Goal: Communication & Community: Participate in discussion

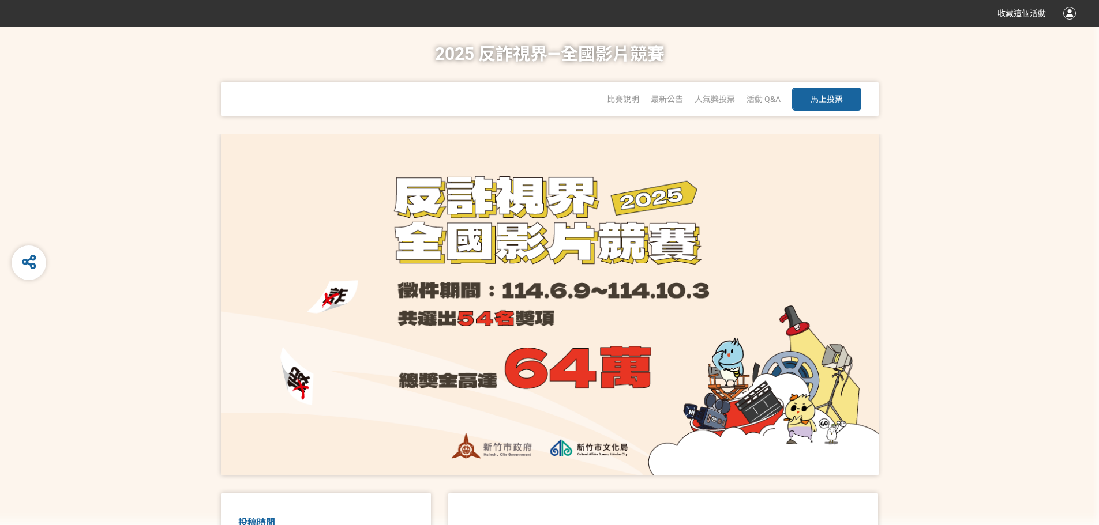
click at [832, 104] on button "馬上投票" at bounding box center [826, 99] width 69 height 23
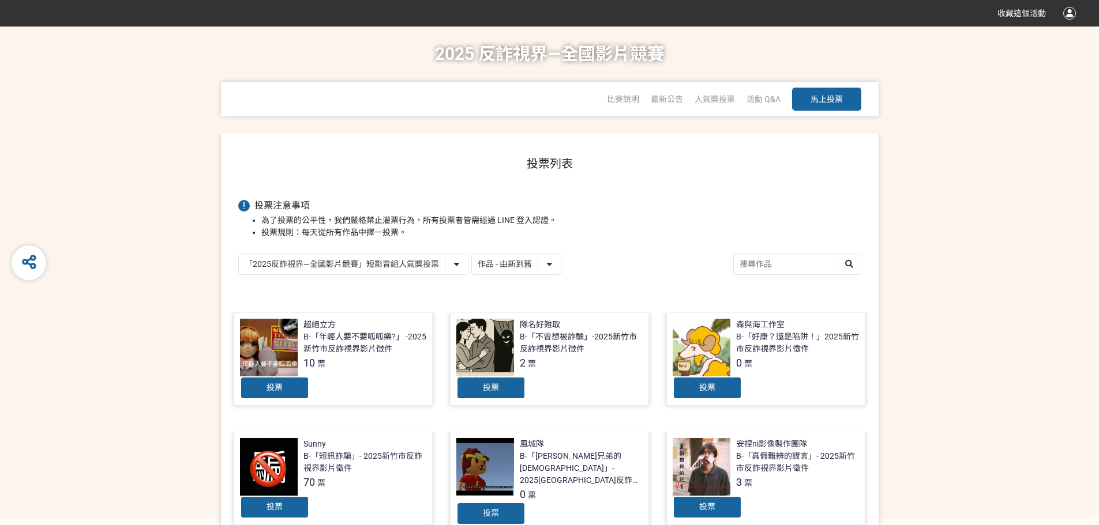
click at [402, 278] on div "投票列表 投票注意事項 為了投票的公平性，我們嚴格禁止灌票行為，所有投票者皆需經過 LINE 登入認證。 投票規則：每天從所有作品中擇一投票。 「2025反詐…" at bounding box center [549, 507] width 657 height 747
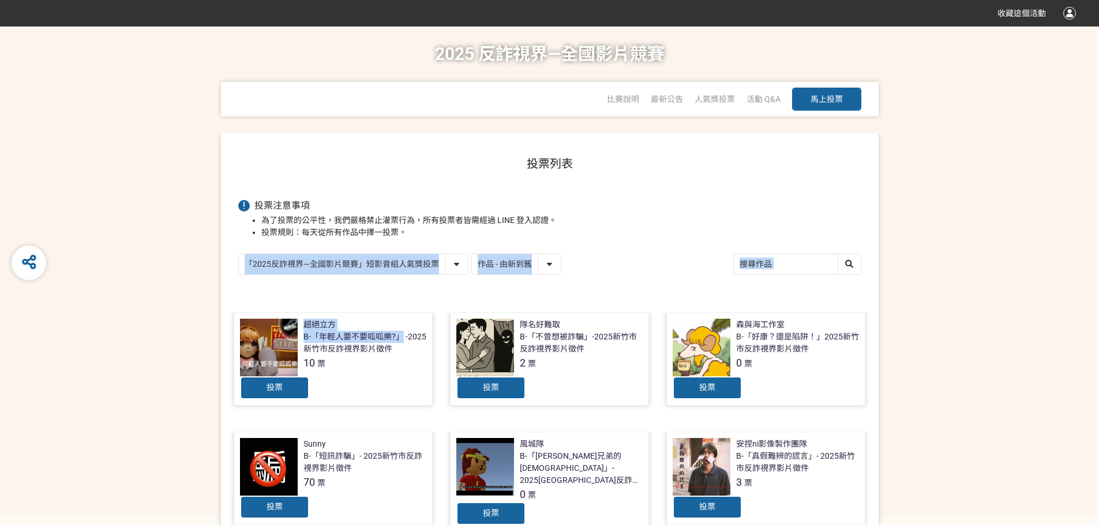
click at [401, 272] on select "「2025反詐視界—全國影片競賽」短影音組人氣獎投票 「2025反詐視界—全國影片競賽」短片組人氣獎投票" at bounding box center [353, 264] width 229 height 20
select select "13146"
click at [239, 255] on select "「2025反詐視界—全國影片競賽」短影音組人氣獎投票 「2025反詐視界—全國影片競賽」短片組人氣獎投票" at bounding box center [353, 264] width 229 height 20
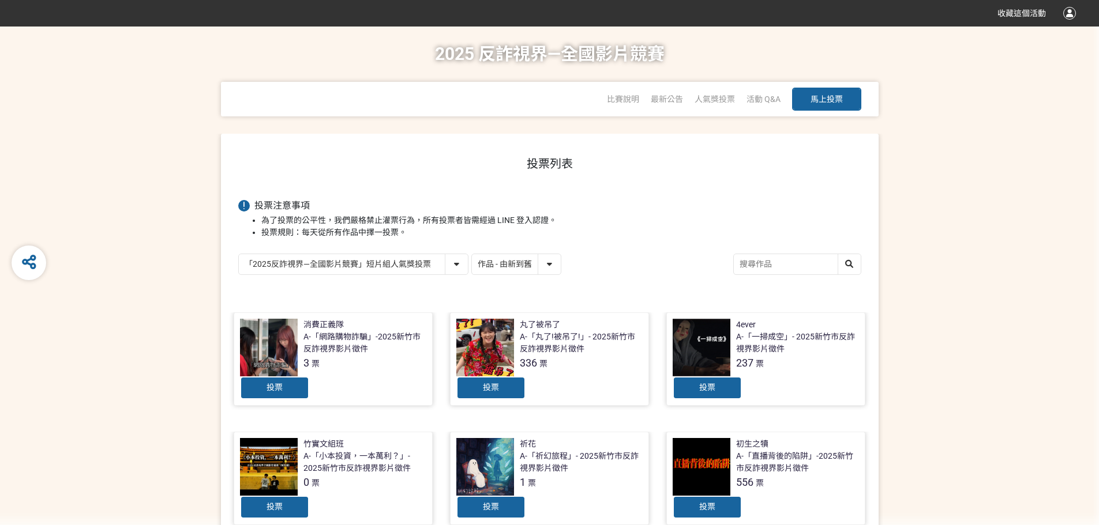
click at [622, 270] on div "「2025反詐視界—全國影片競賽」短影音組人氣獎投票 「2025反詐視界—全國影片競賽」短片組人氣獎投票 作品 - 由新到舊 作品 - 由舊到新 票數 - 由…" at bounding box center [549, 266] width 623 height 24
click at [548, 253] on div "投票列表 投票注意事項 為了投票的公平性，我們嚴格禁止灌票行為，所有投票者皆需經過 LINE 登入認證。 投票規則：每天從所有作品中擇一投票。 「2025反詐…" at bounding box center [549, 501] width 657 height 735
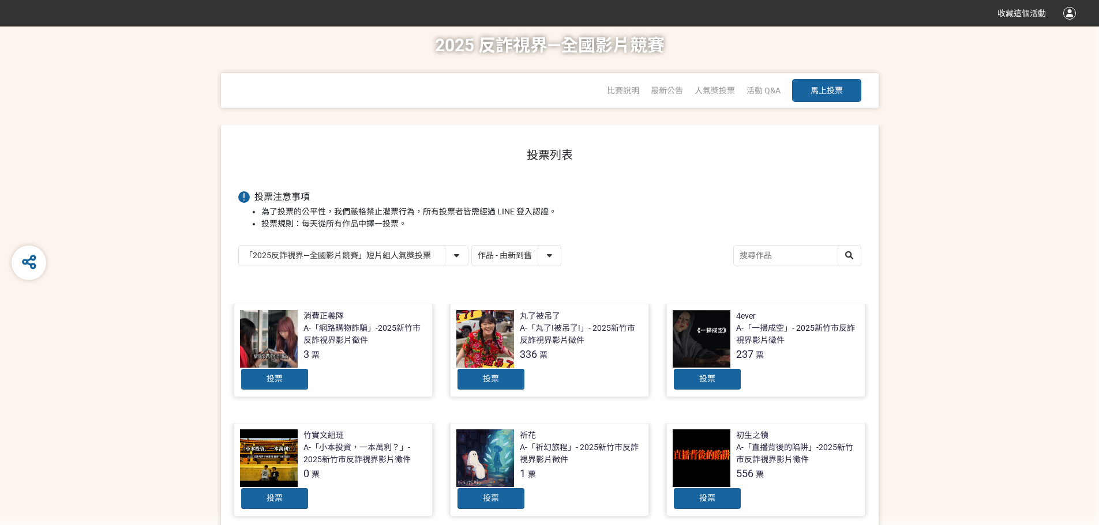
scroll to position [173, 0]
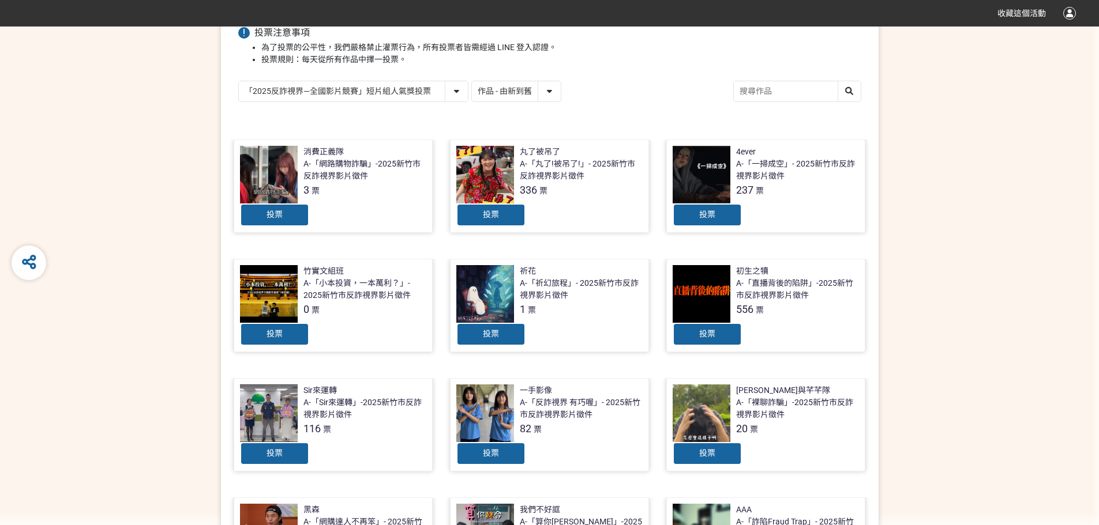
click at [726, 333] on div "投票" at bounding box center [706, 334] width 69 height 23
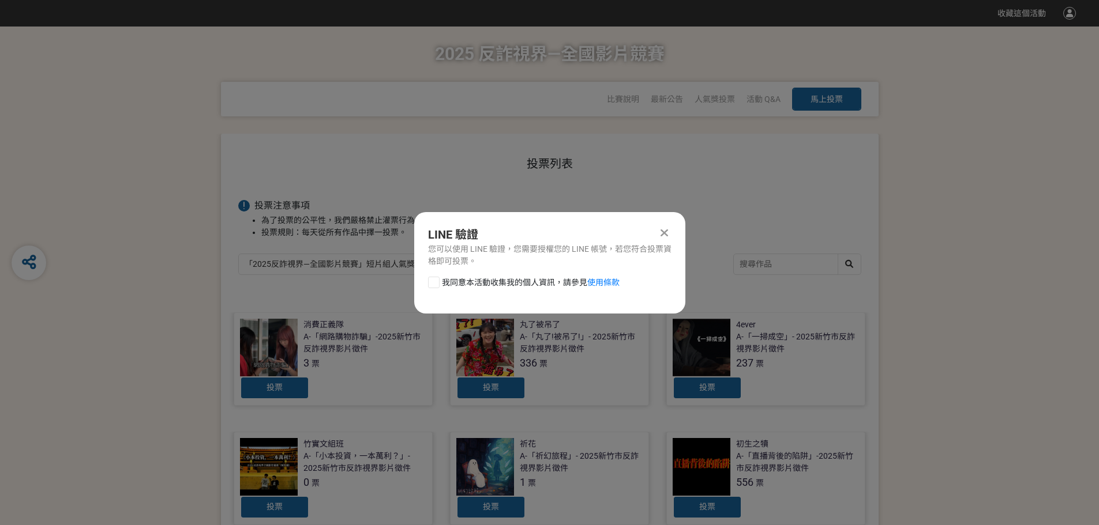
click at [438, 283] on div at bounding box center [434, 283] width 12 height 12
checkbox input "true"
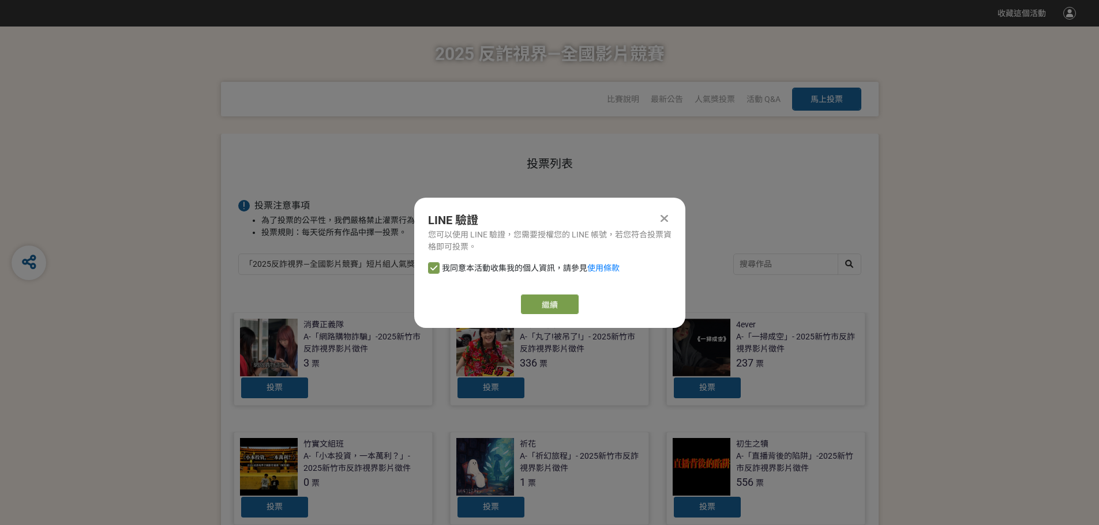
click at [533, 291] on div "LINE 驗證 您可以使用 LINE 驗證，您需要授權您的 LINE 帳號，若您符合投票資格即可投票。 我同意本活動收集我的個人資訊，請參見 使用條款 繼續" at bounding box center [549, 263] width 271 height 130
click at [539, 299] on link "繼續" at bounding box center [550, 305] width 58 height 20
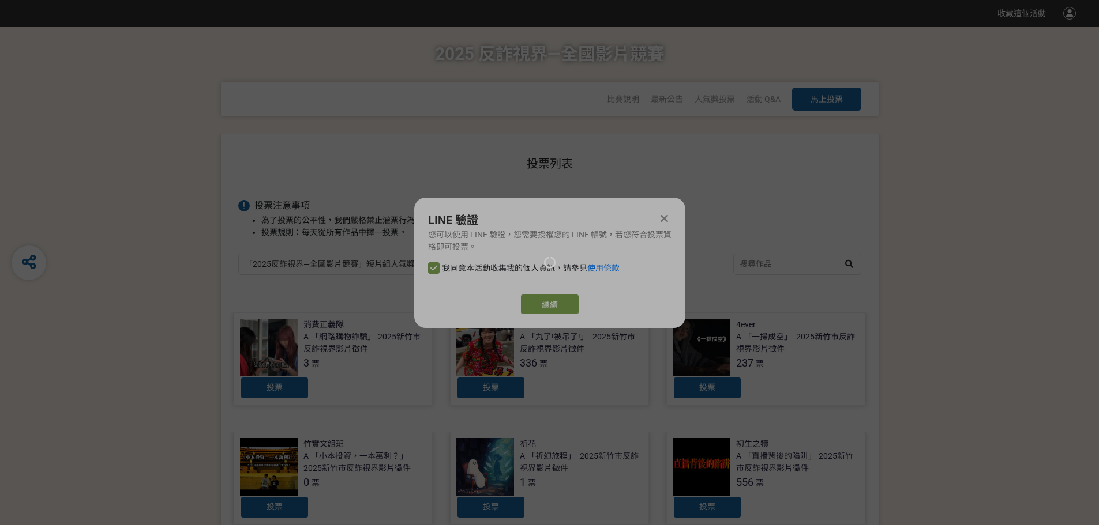
click at [567, 296] on div at bounding box center [549, 262] width 1099 height 525
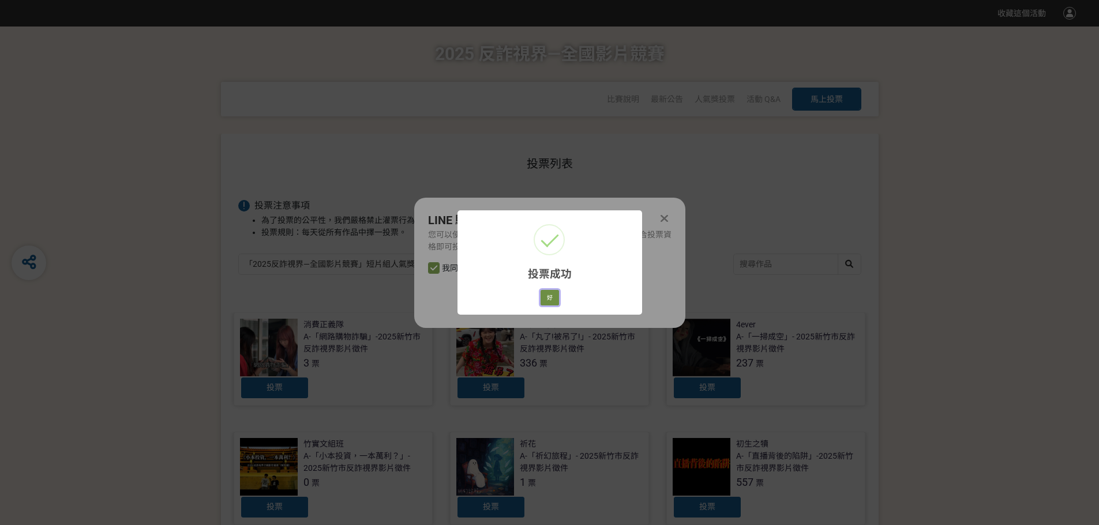
click at [555, 294] on button "好" at bounding box center [549, 298] width 18 height 16
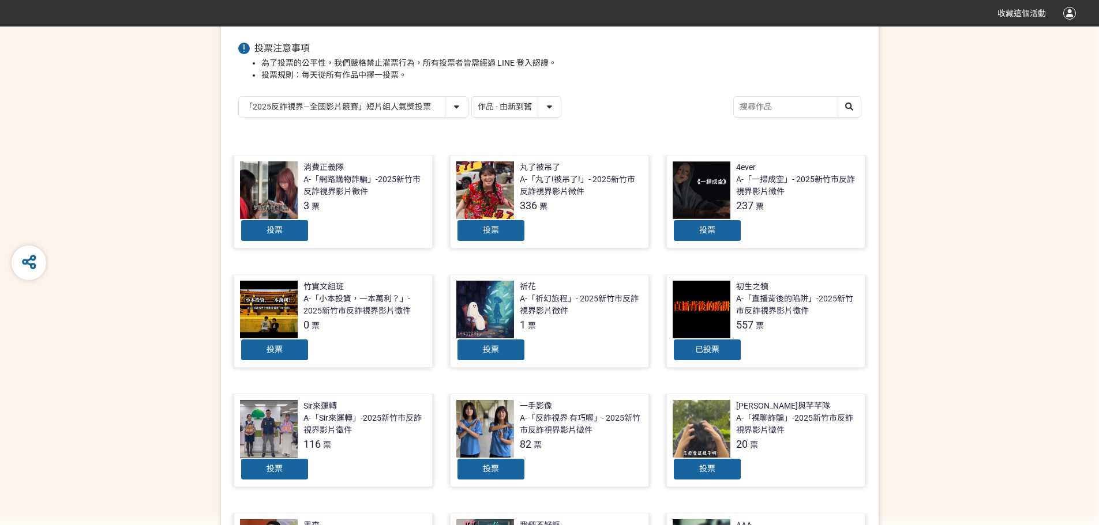
click at [771, 304] on div "A-「直播背後的陷阱」-2025新竹市反詐視界影片徵件" at bounding box center [797, 305] width 123 height 24
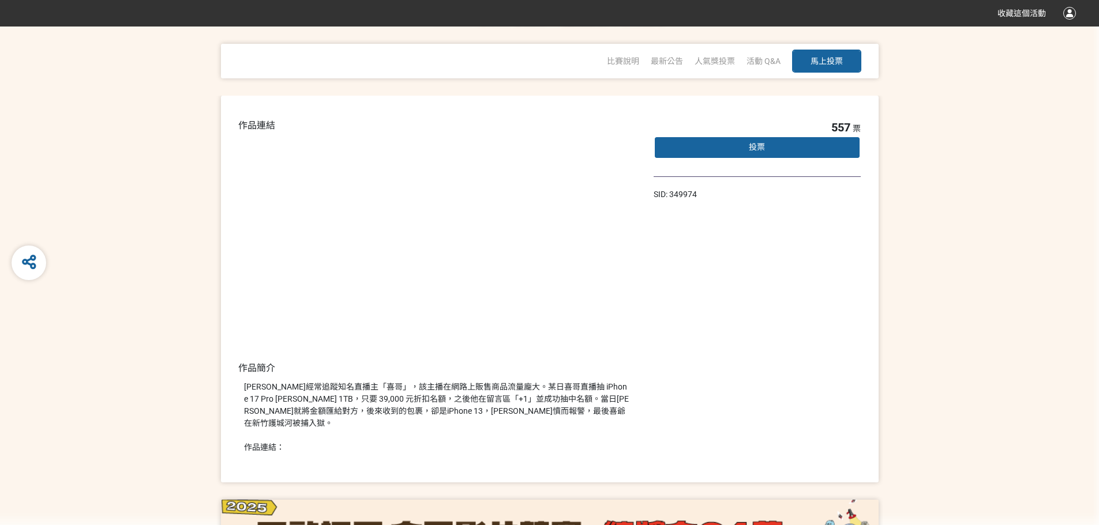
scroll to position [77, 0]
